Goal: Find contact information: Find contact information

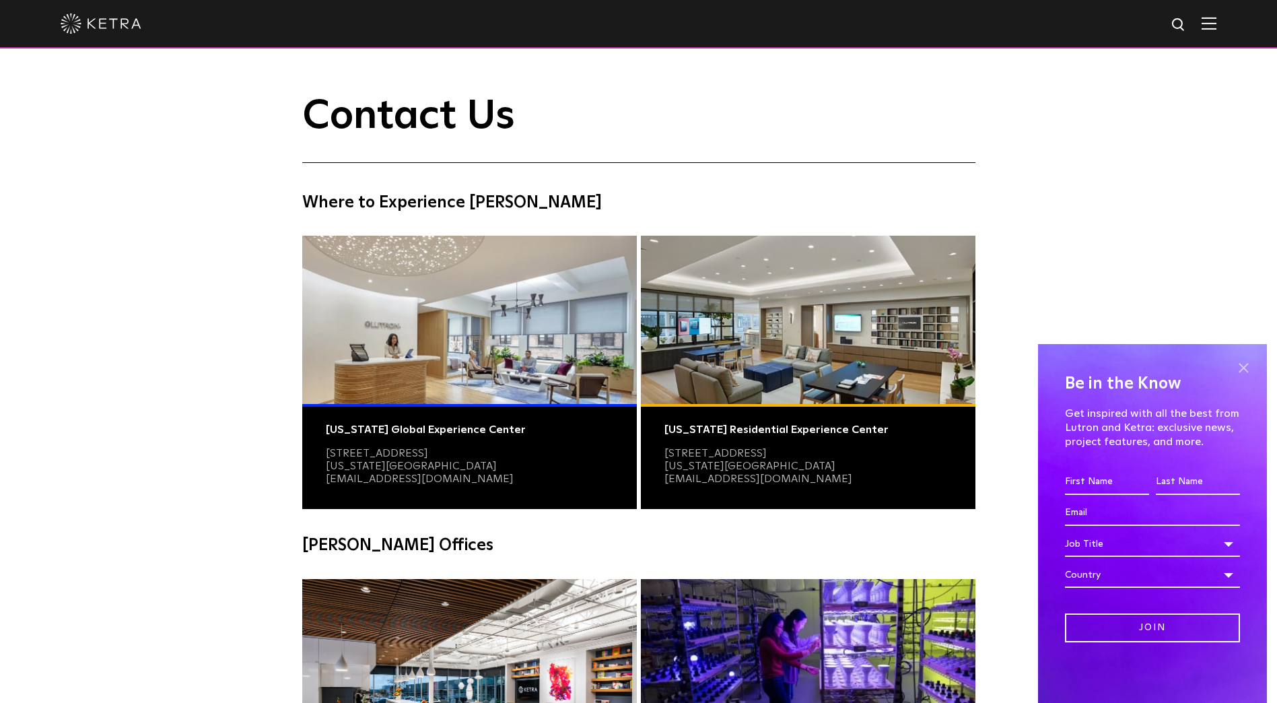
click at [1245, 367] on span at bounding box center [1243, 367] width 20 height 20
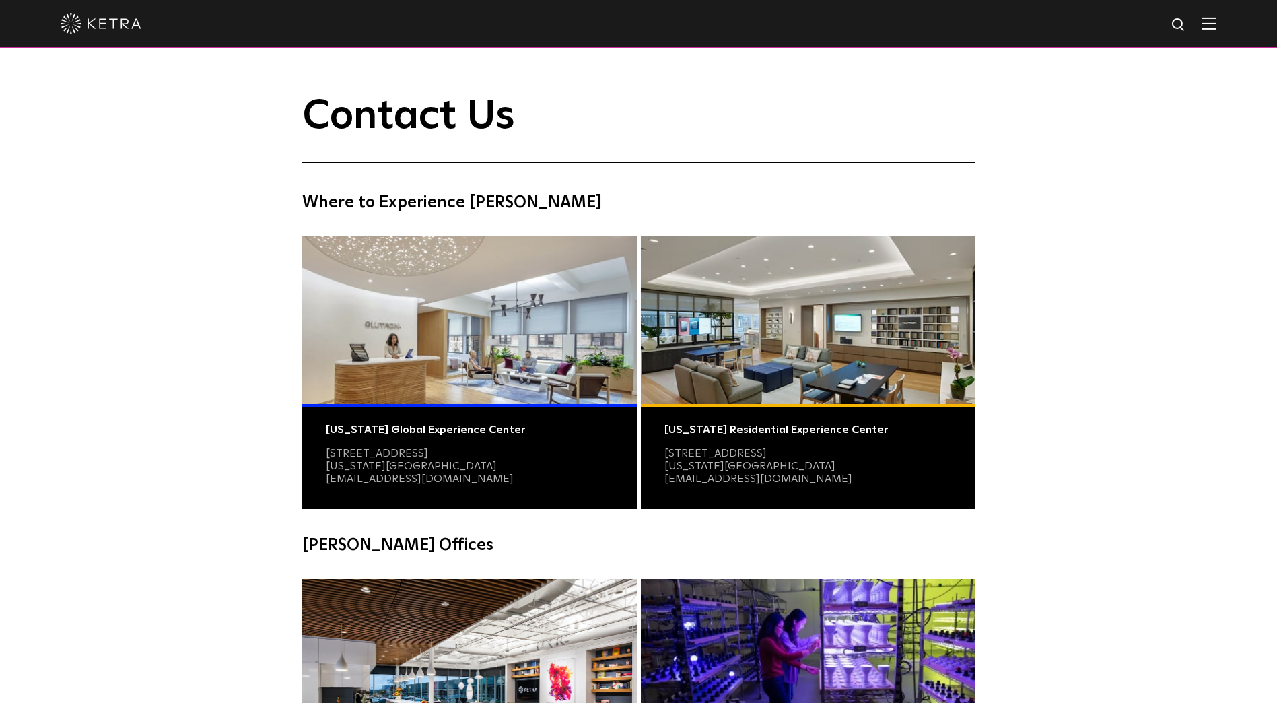
scroll to position [269, 0]
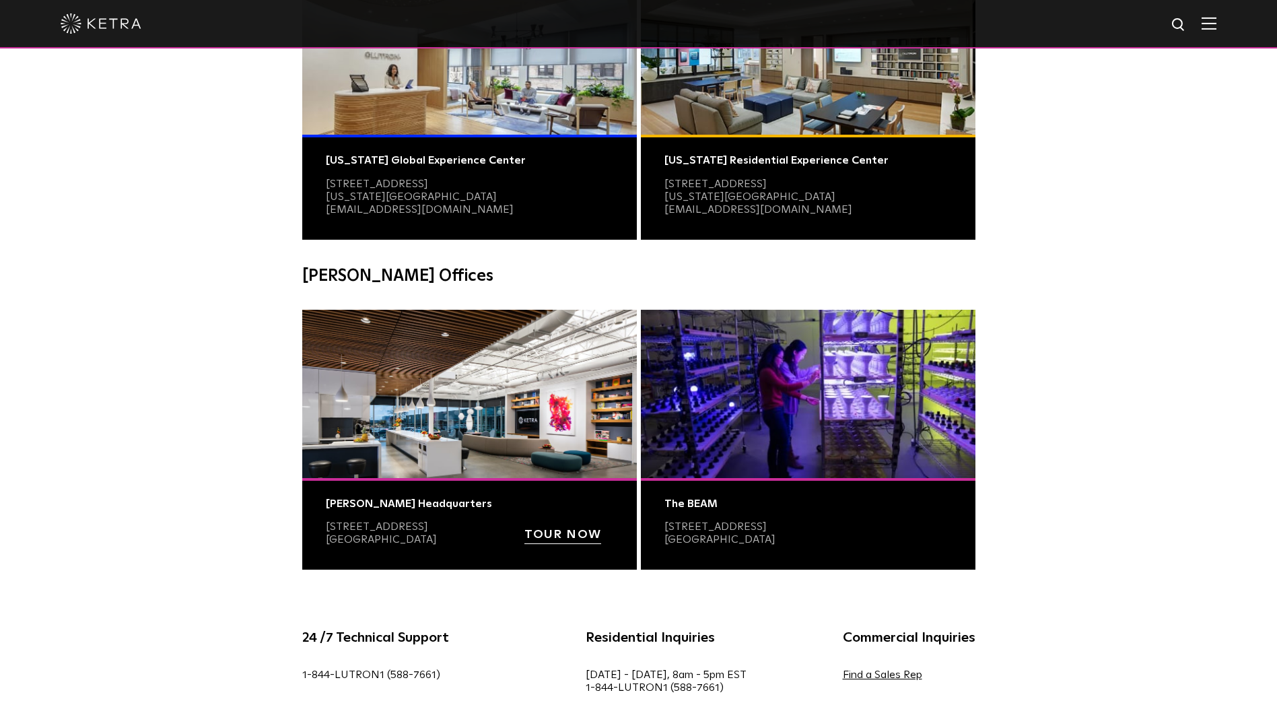
click at [784, 506] on div "The BEAM" at bounding box center [807, 503] width 287 height 13
click at [778, 423] on img at bounding box center [808, 394] width 334 height 168
click at [769, 513] on div "The BEAM [STREET_ADDRESS]" at bounding box center [808, 524] width 334 height 92
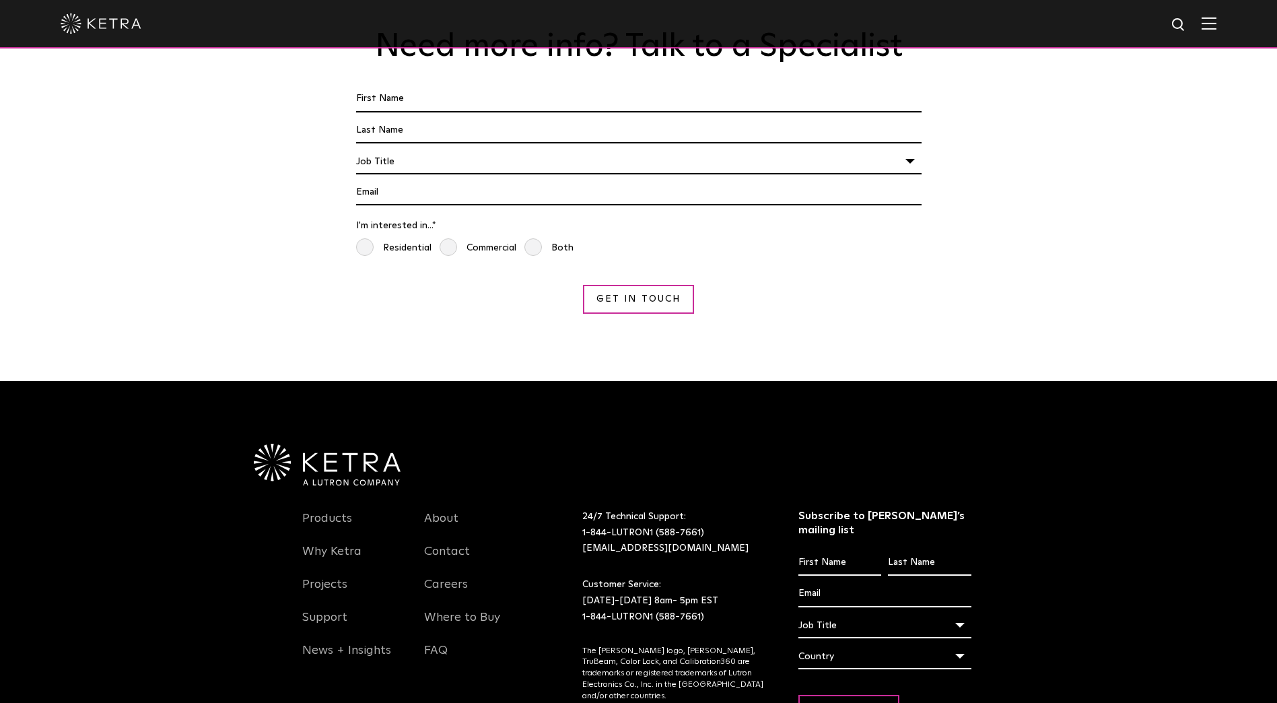
scroll to position [1190, 0]
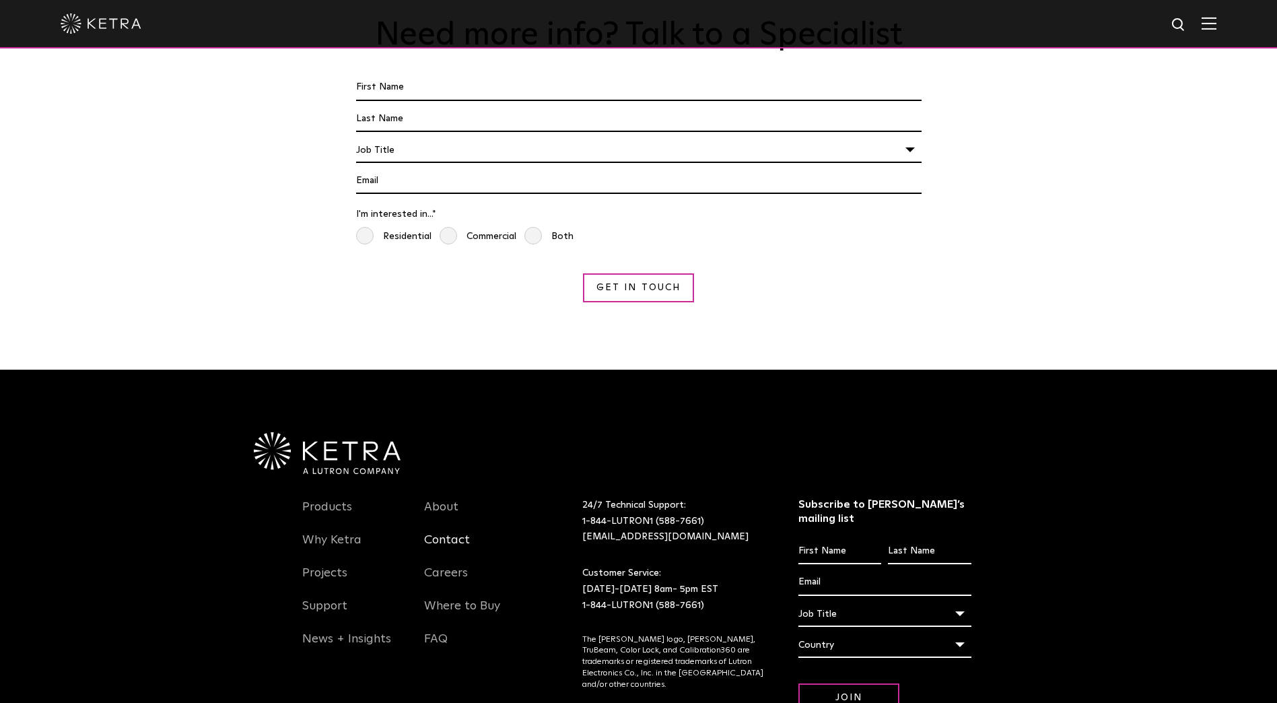
click at [454, 532] on link "Contact" at bounding box center [447, 547] width 46 height 31
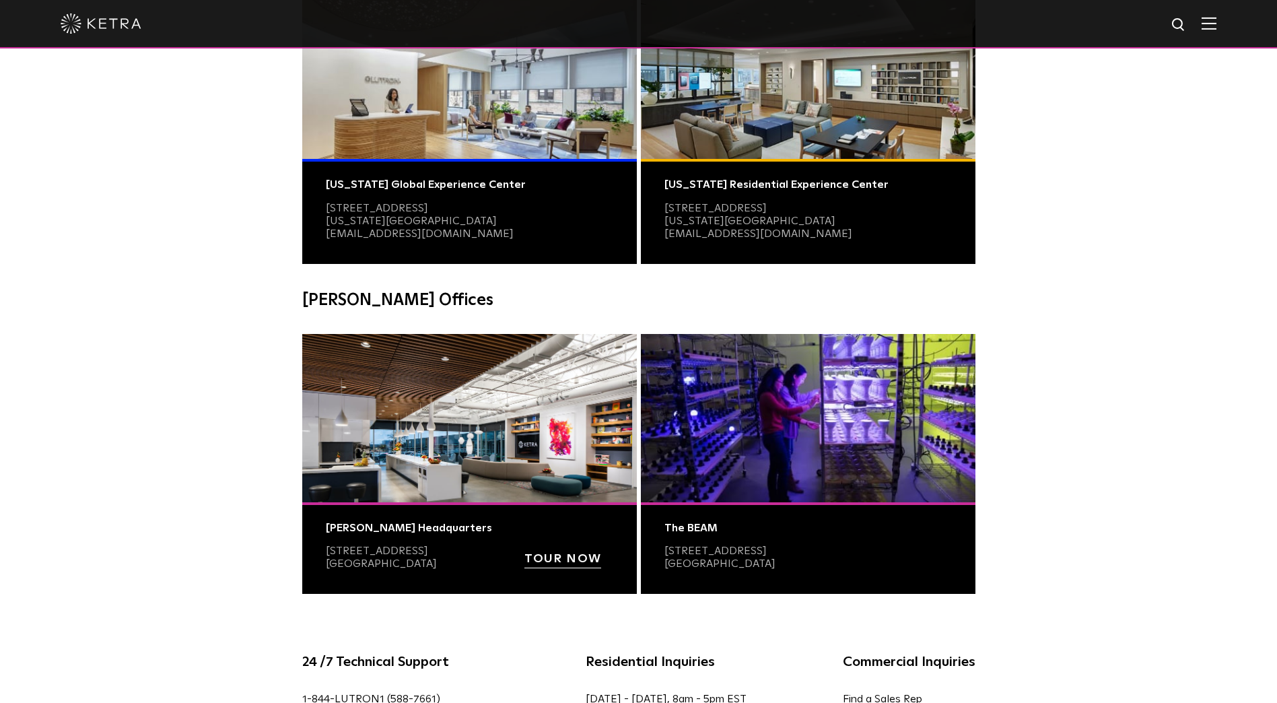
scroll to position [269, 0]
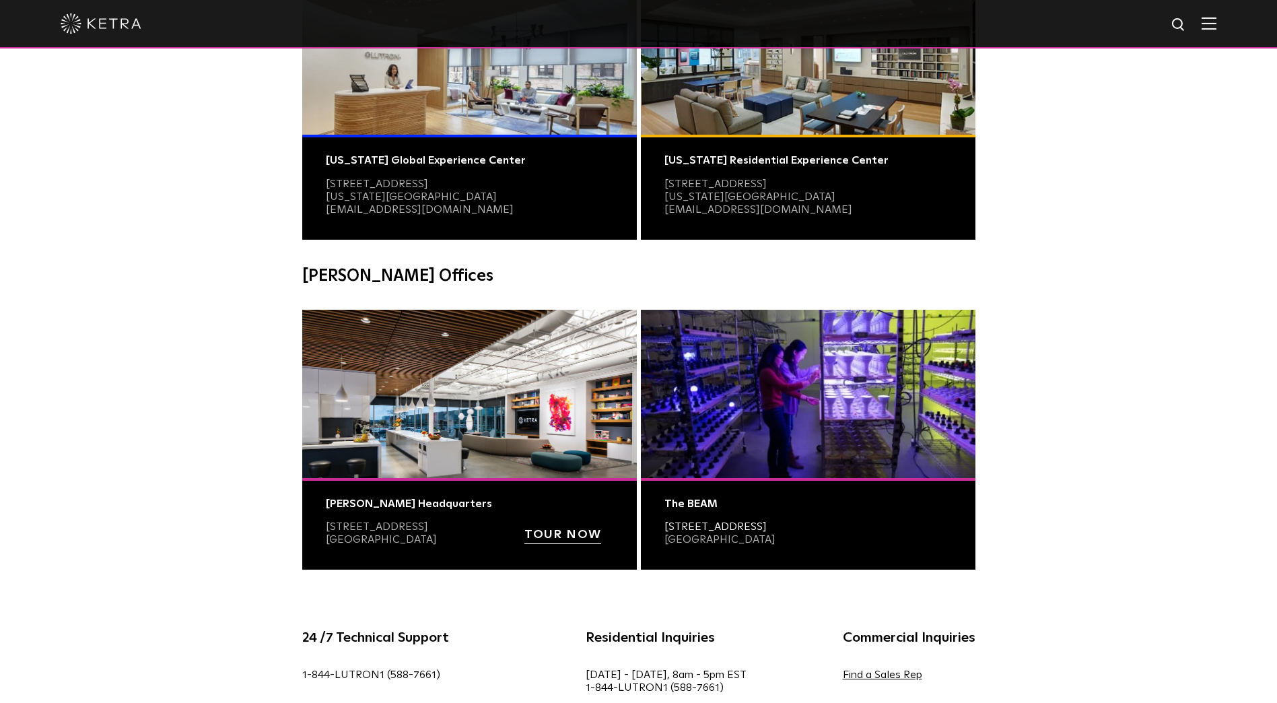
click at [735, 530] on link "[STREET_ADDRESS]" at bounding box center [715, 526] width 102 height 11
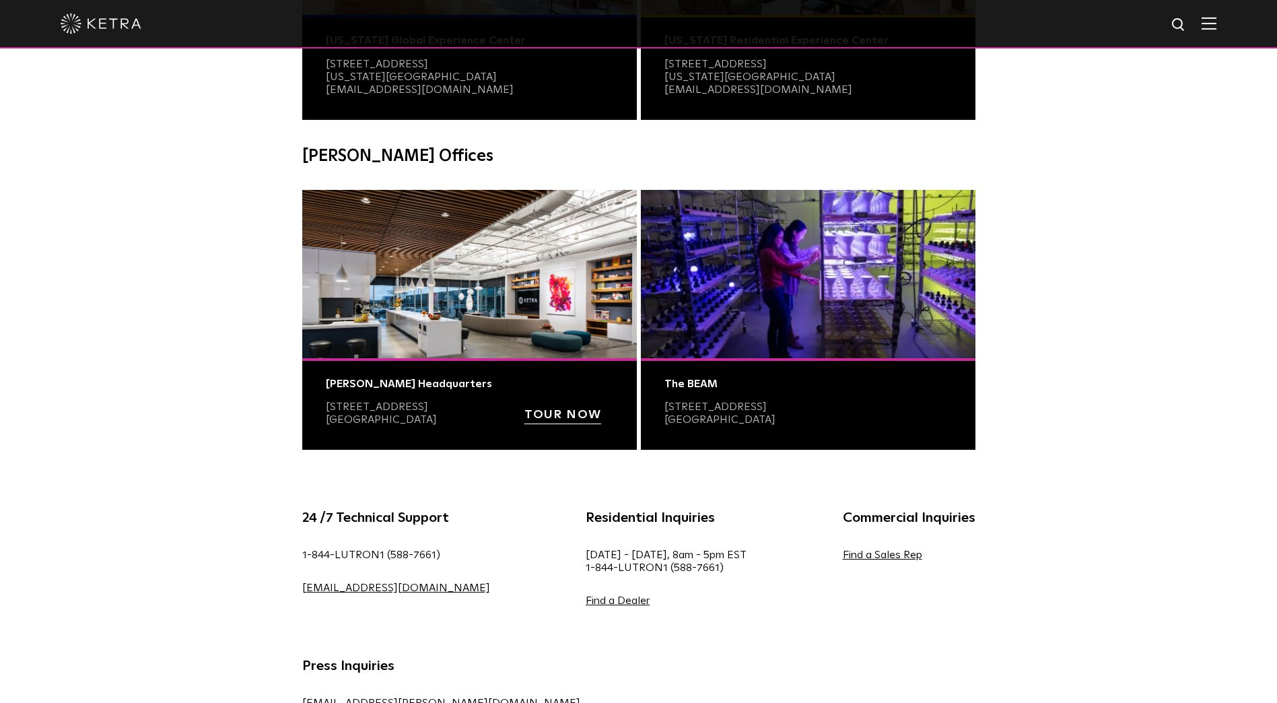
scroll to position [404, 0]
